Goal: Task Accomplishment & Management: Manage account settings

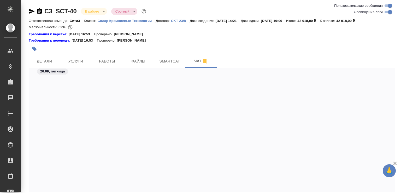
scroll to position [6314, 0]
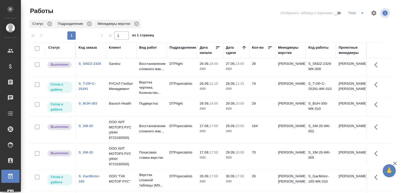
scroll to position [40, 0]
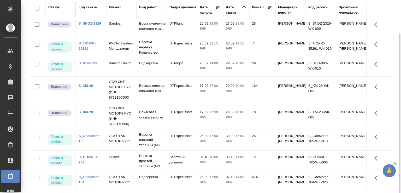
click at [201, 28] on p "2025" at bounding box center [210, 28] width 21 height 5
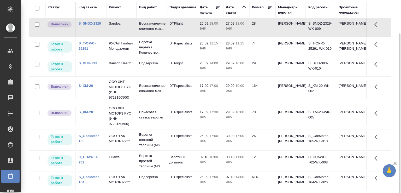
click at [201, 28] on p "2025" at bounding box center [210, 28] width 21 height 5
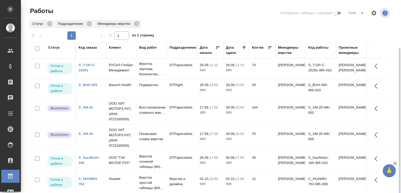
scroll to position [26, 0]
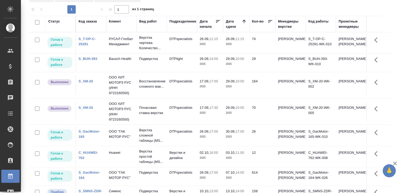
click at [395, 162] on icon "button" at bounding box center [396, 163] width 4 height 4
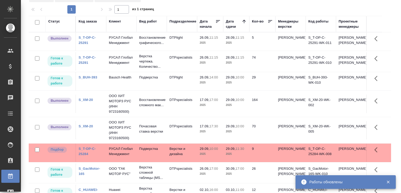
click at [178, 51] on td "DTPlight" at bounding box center [182, 41] width 30 height 18
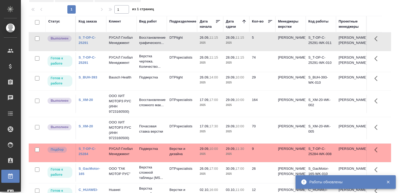
click at [178, 51] on td "DTPlight" at bounding box center [182, 41] width 30 height 18
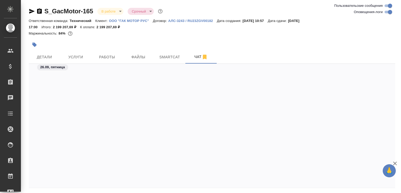
scroll to position [11070, 0]
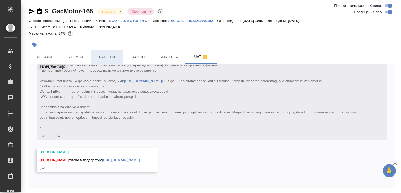
click at [103, 57] on span "Работы" at bounding box center [107, 57] width 25 height 7
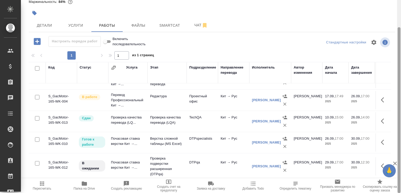
scroll to position [32, 0]
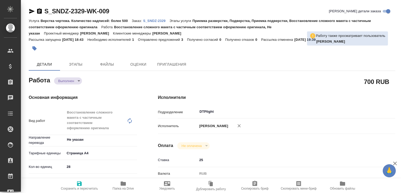
click at [85, 80] on div "Работа Выполнен completed" at bounding box center [83, 79] width 108 height 9
click at [80, 82] on body "🙏 .cls-1 fill:#fff; AWATERA Малофеева Екатерина e.malofeeva Клиенты Спецификаци…" at bounding box center [200, 96] width 401 height 193
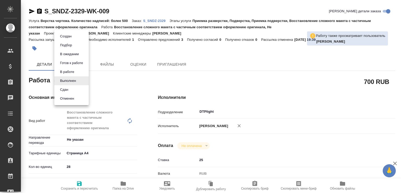
click at [73, 91] on li "Сдан" at bounding box center [71, 89] width 34 height 9
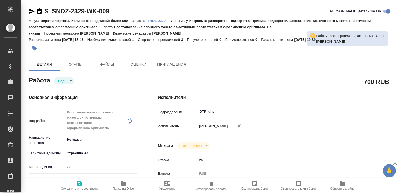
type textarea "x"
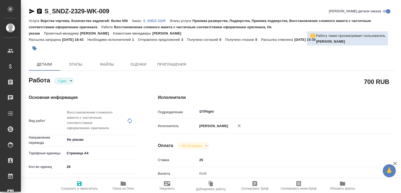
type textarea "x"
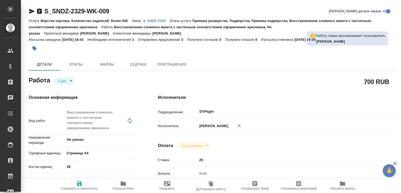
click at [121, 184] on icon "button" at bounding box center [123, 183] width 5 height 4
type textarea "x"
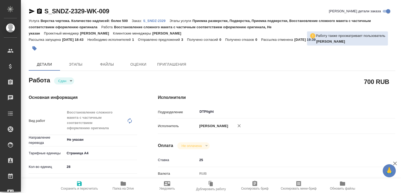
type textarea "x"
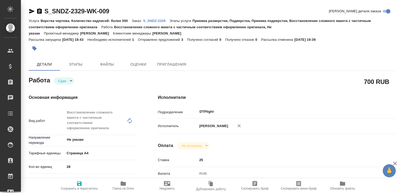
click at [157, 21] on p "S_SNDZ-2329" at bounding box center [156, 21] width 26 height 4
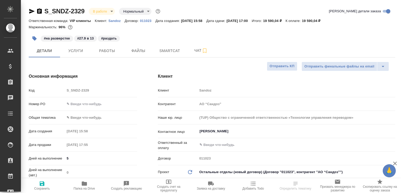
select select "RU"
type input "[PERSON_NAME]"
click at [192, 50] on span "Чат" at bounding box center [201, 50] width 25 height 7
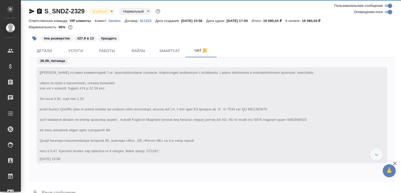
scroll to position [12, 0]
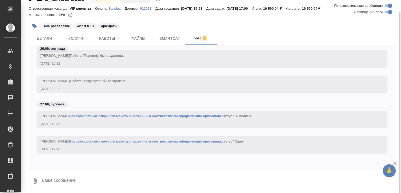
click at [90, 180] on textarea at bounding box center [218, 181] width 354 height 18
paste textarea "https://drive.awatera.com/apps/files/files/10519508?dir=/Shares/Sandoz/Orders/S…"
type textarea "https://drive.awatera.com/apps/files/files/10519508?dir=/Shares/Sandoz/Orders/S…"
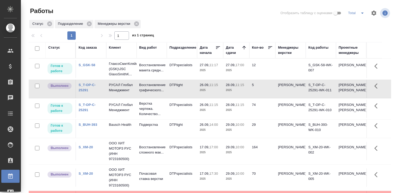
scroll to position [26, 0]
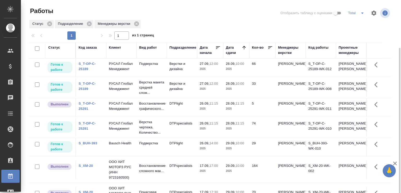
scroll to position [26, 0]
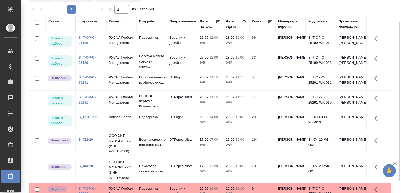
click at [205, 49] on td "27.09, 12:00 2025" at bounding box center [210, 41] width 26 height 18
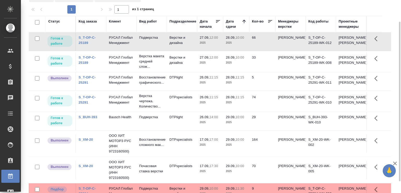
click at [205, 49] on td "27.09, 12:00 2025" at bounding box center [210, 41] width 26 height 18
click at [87, 45] on link "S_T-OP-C-25189" at bounding box center [87, 40] width 17 height 9
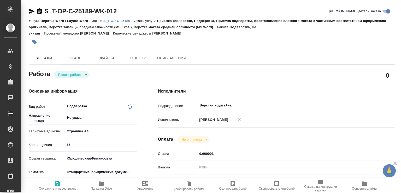
type textarea "x"
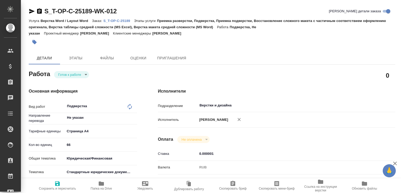
type textarea "x"
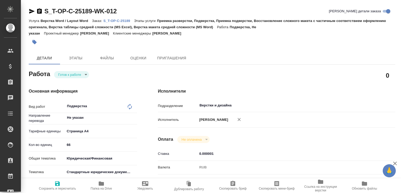
type textarea "x"
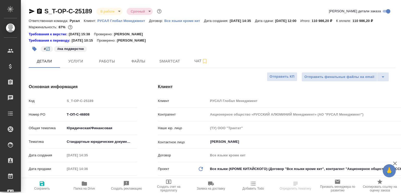
select select "RU"
click at [100, 63] on button "Работы" at bounding box center [106, 61] width 31 height 13
